Goal: Information Seeking & Learning: Learn about a topic

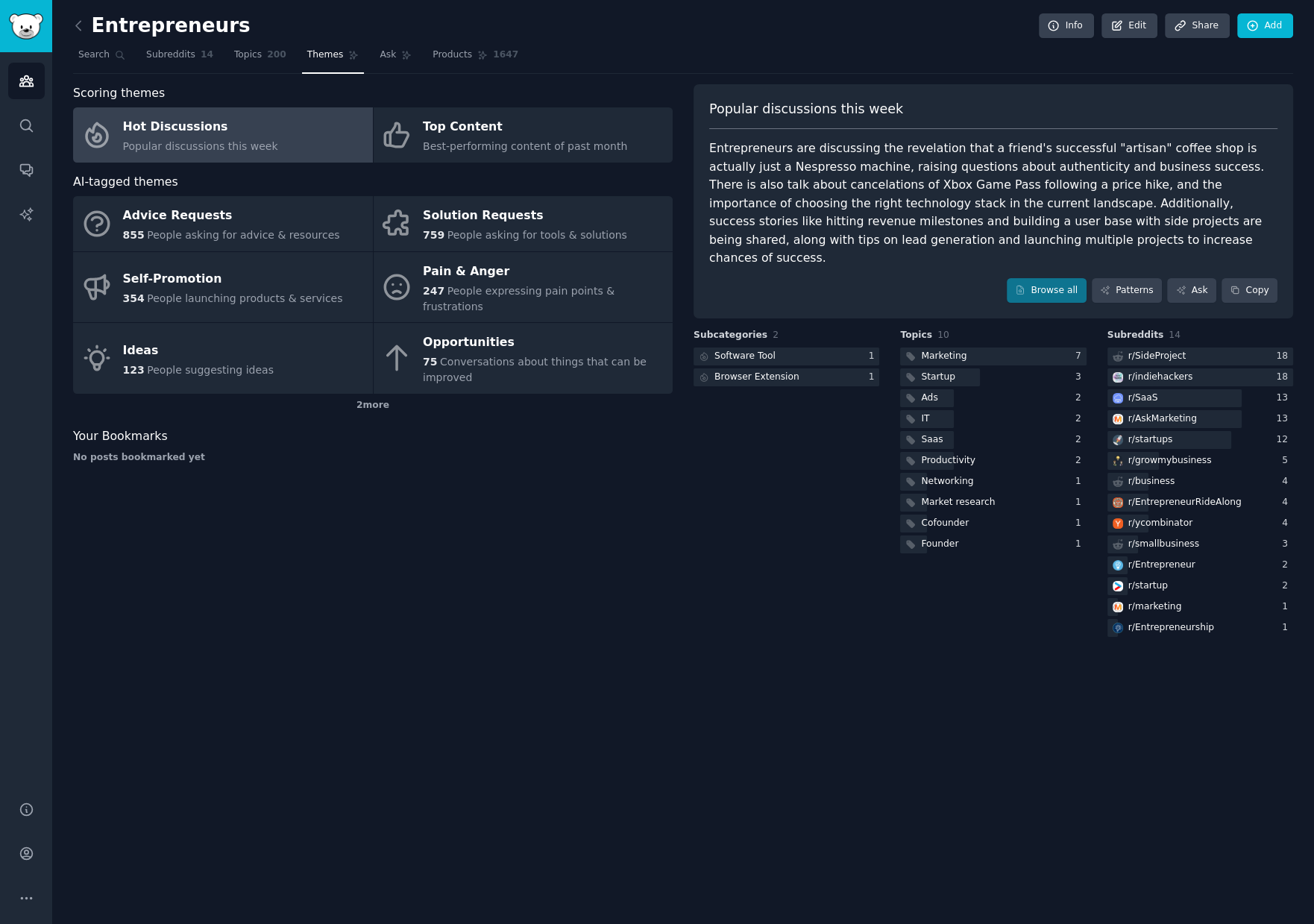
click at [306, 134] on link "Hot Discussions Popular discussions this week" at bounding box center [223, 135] width 300 height 56
click at [1051, 278] on link "Browse all" at bounding box center [1047, 291] width 80 height 25
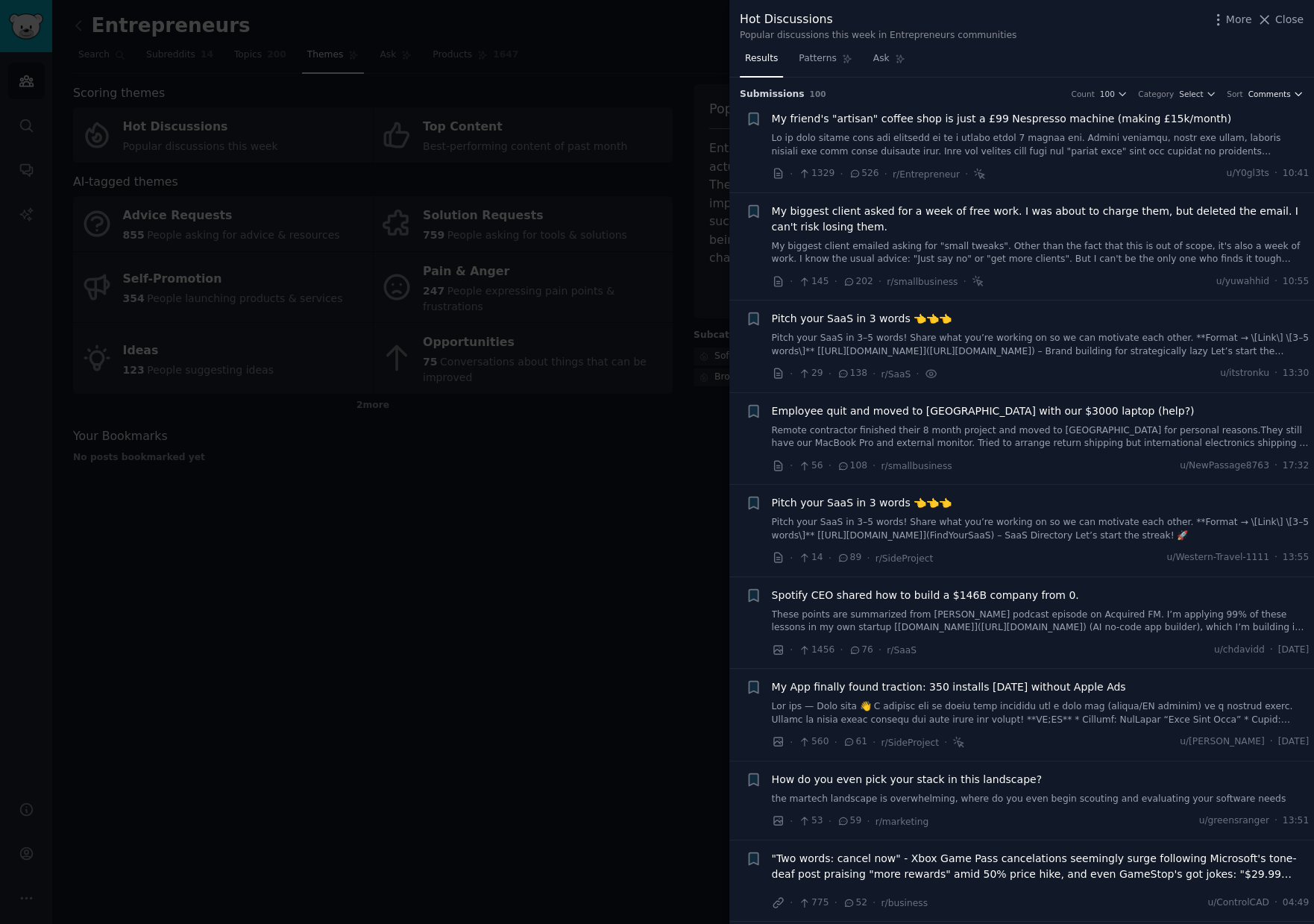
click at [1293, 92] on icon "button" at bounding box center [1298, 94] width 11 height 11
click at [1213, 173] on div "Recent" at bounding box center [1229, 175] width 139 height 26
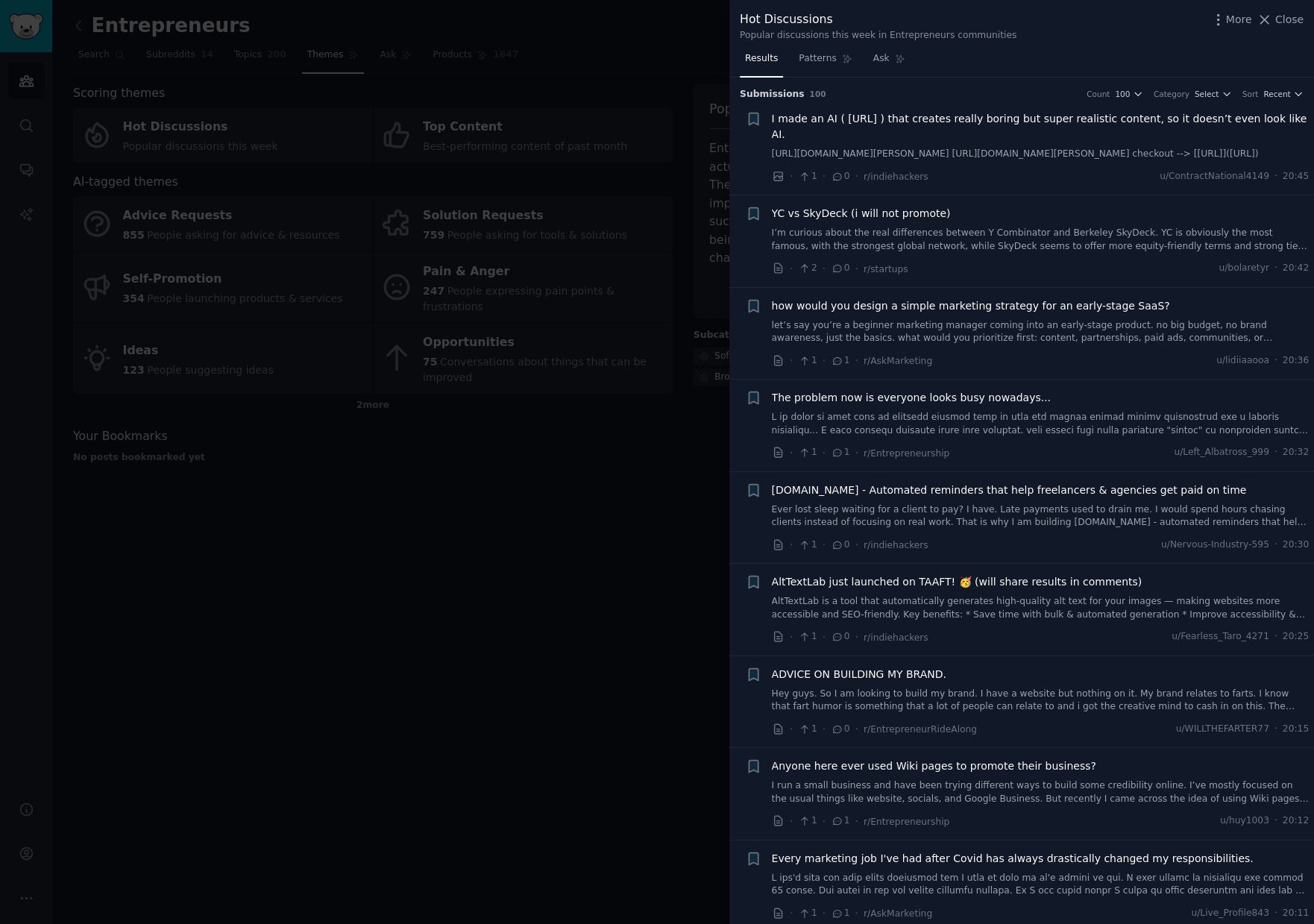
click at [917, 221] on span "YC vs SkyDeck (i will not promote)" at bounding box center [861, 213] width 179 height 16
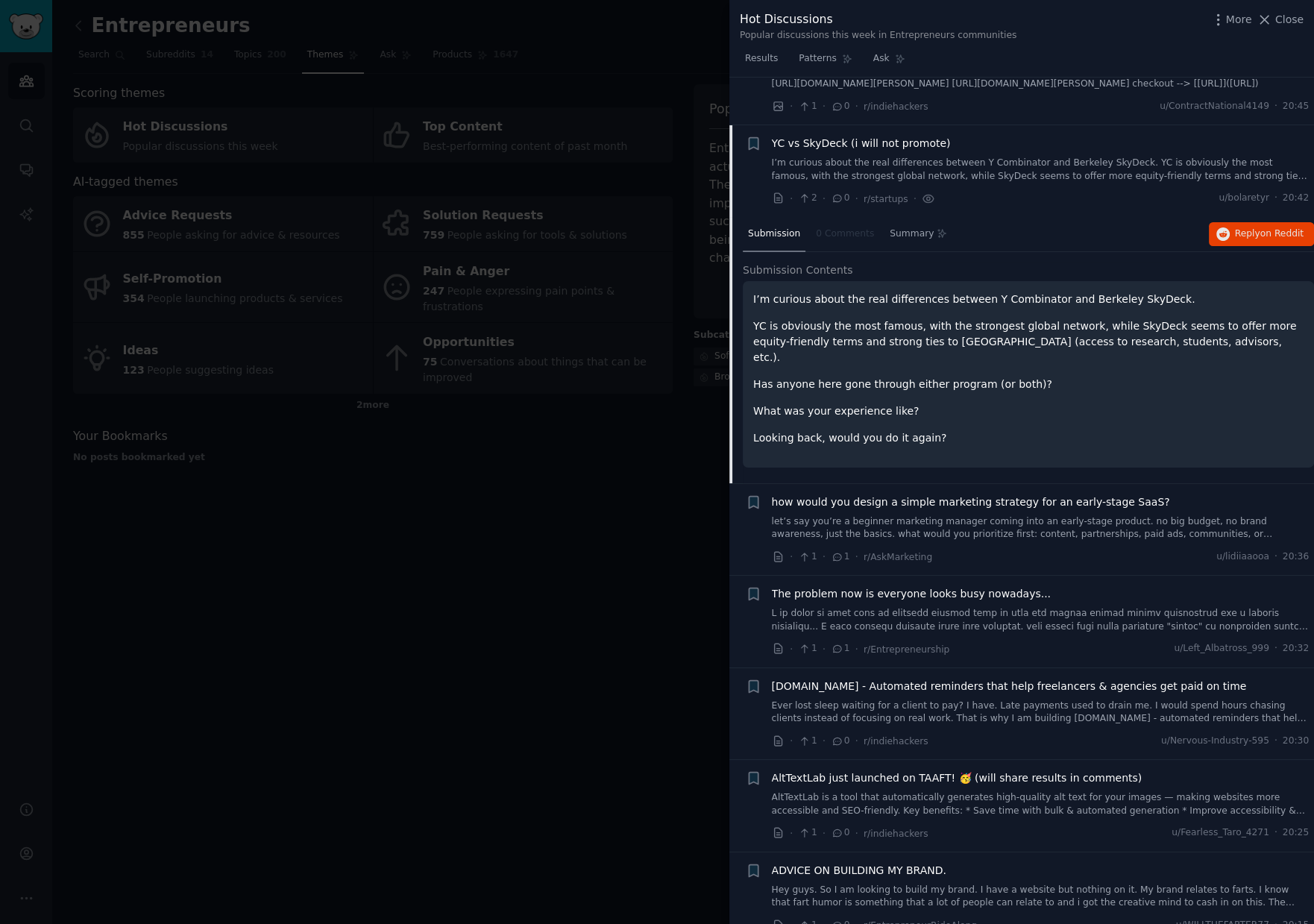
scroll to position [69, 0]
click at [1255, 241] on span "Reply on Reddit" at bounding box center [1269, 236] width 69 height 13
